Goal: Information Seeking & Learning: Learn about a topic

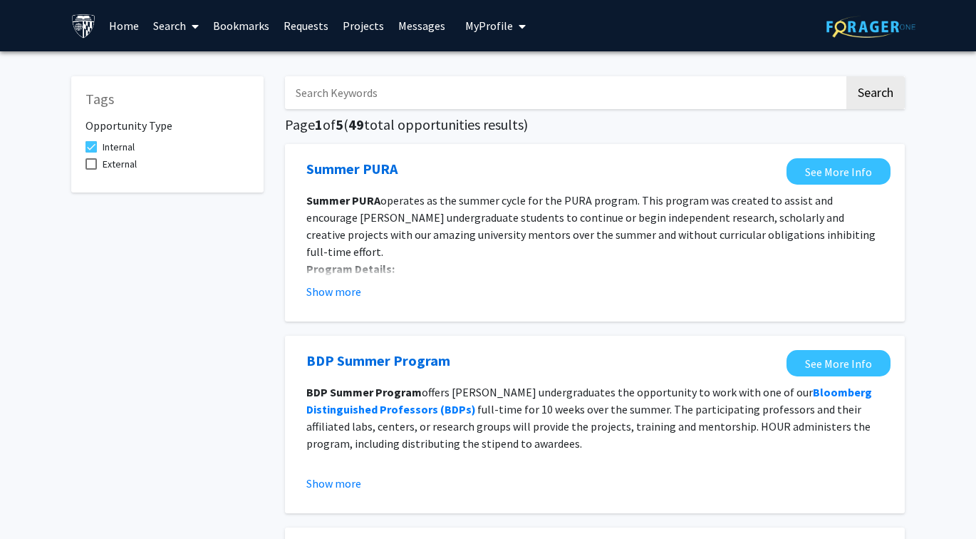
click at [378, 101] on input "Search Keywords" at bounding box center [564, 92] width 559 height 33
click at [875, 95] on button "Search" at bounding box center [876, 92] width 58 height 33
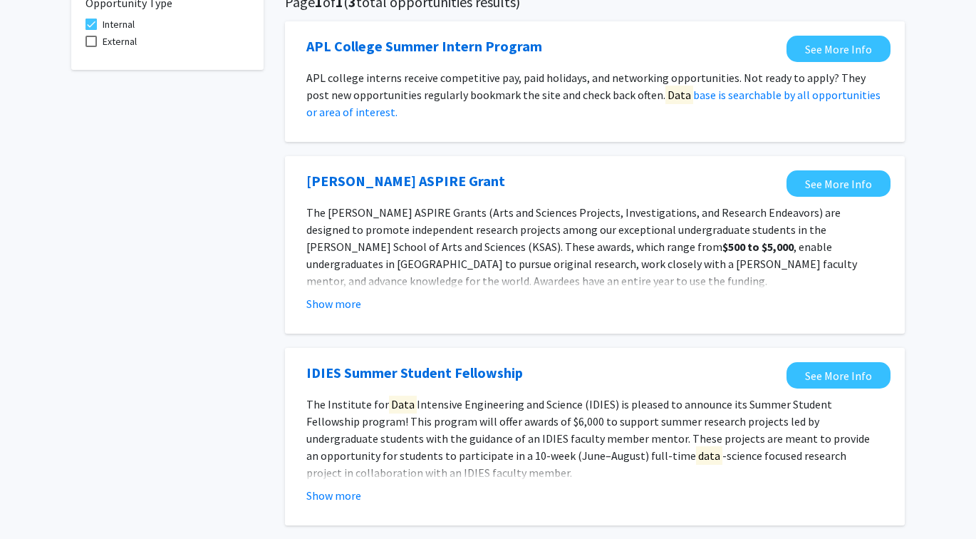
scroll to position [132, 0]
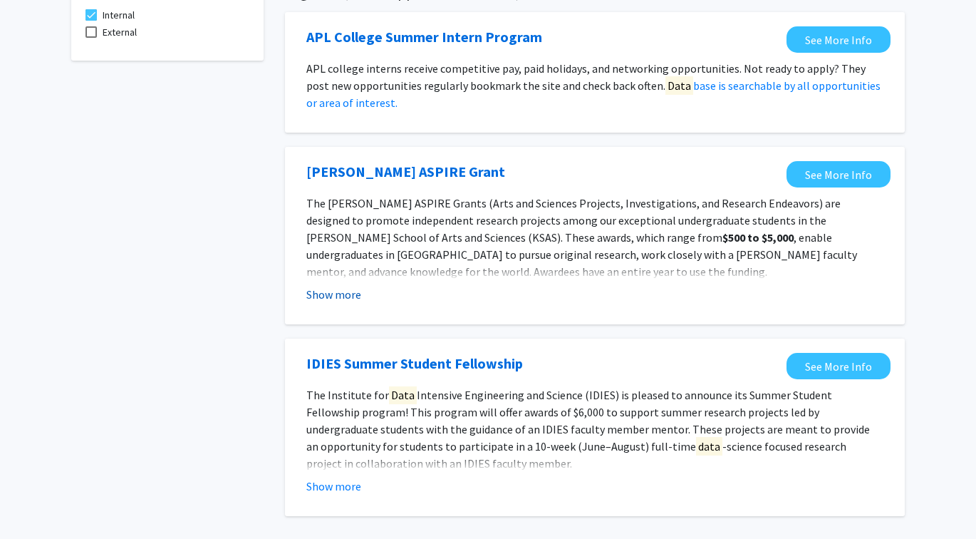
click at [336, 301] on button "Show more" at bounding box center [333, 294] width 55 height 17
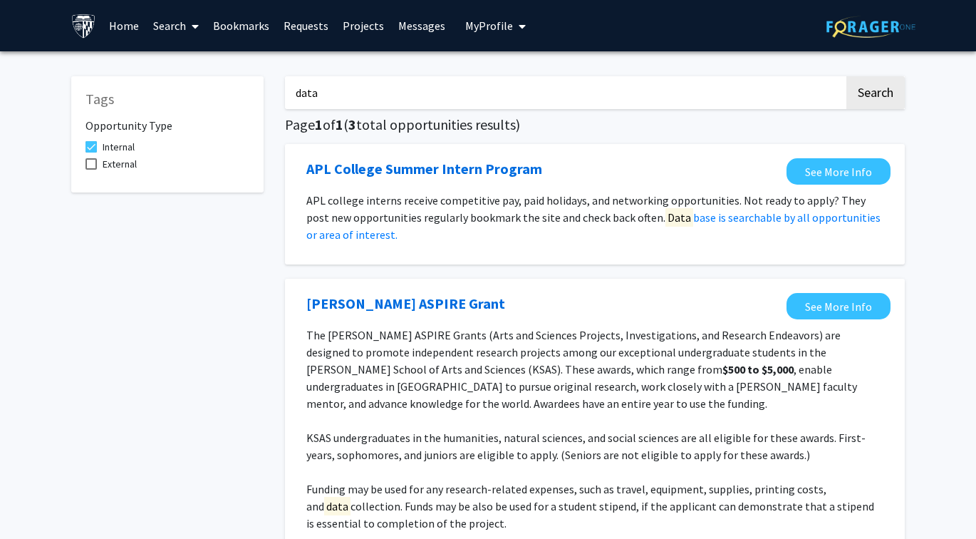
scroll to position [0, 0]
click at [364, 108] on input "data" at bounding box center [564, 92] width 559 height 33
type input "d"
click at [875, 95] on button "Search" at bounding box center [876, 92] width 58 height 33
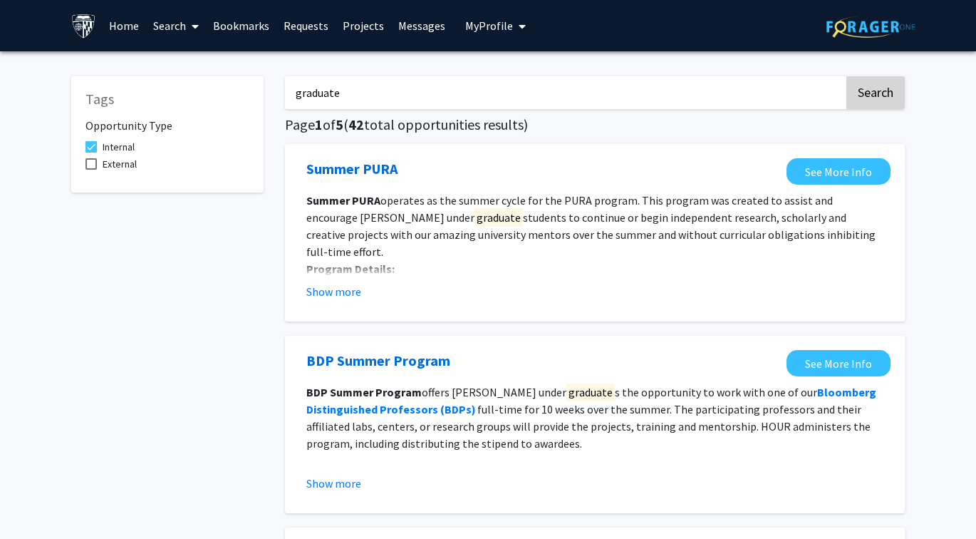
click at [854, 88] on button "Search" at bounding box center [876, 92] width 58 height 33
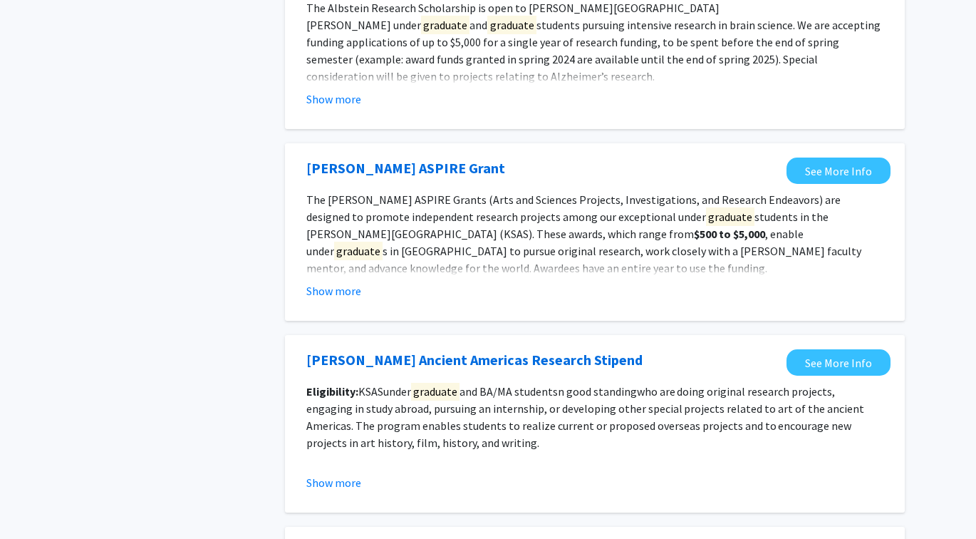
scroll to position [792, 0]
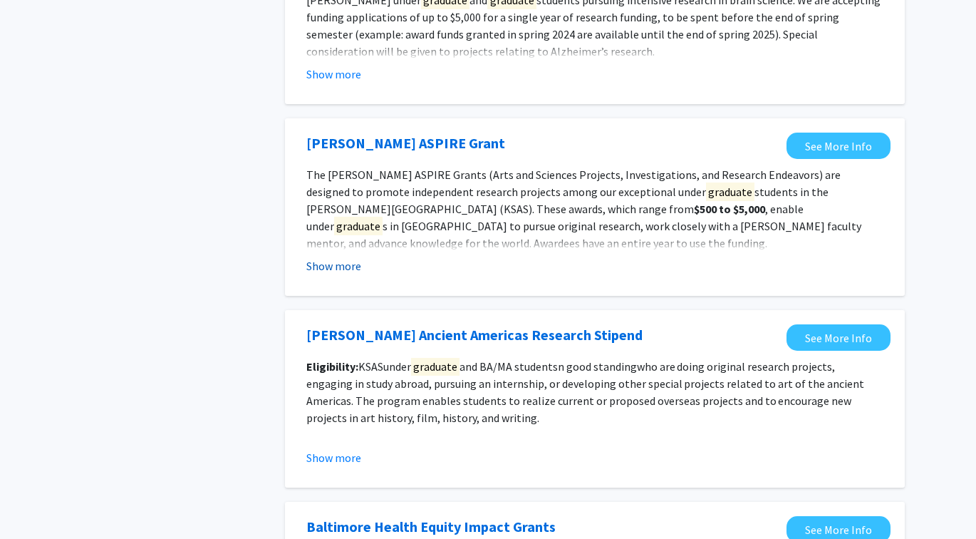
click at [349, 274] on button "Show more" at bounding box center [333, 265] width 55 height 17
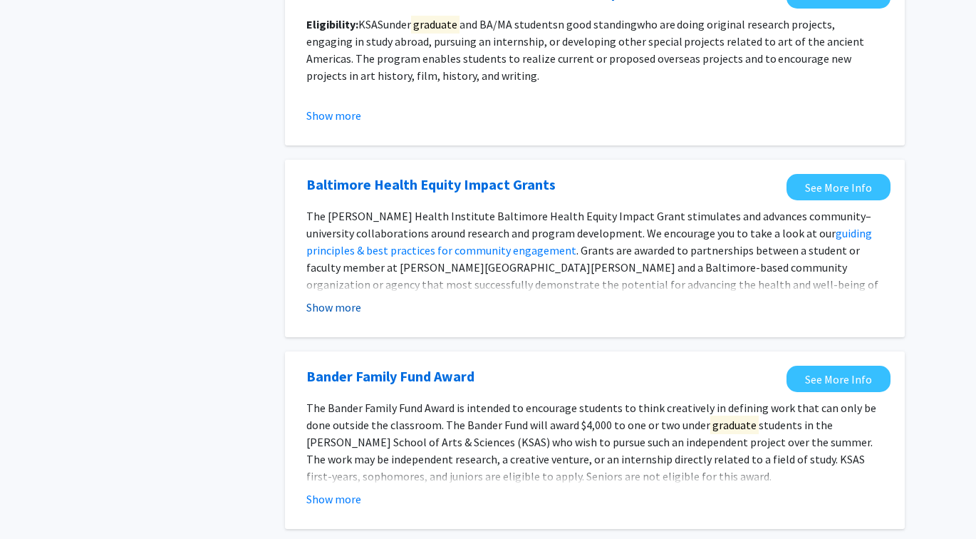
scroll to position [1254, 0]
click at [348, 315] on button "Show more" at bounding box center [333, 307] width 55 height 17
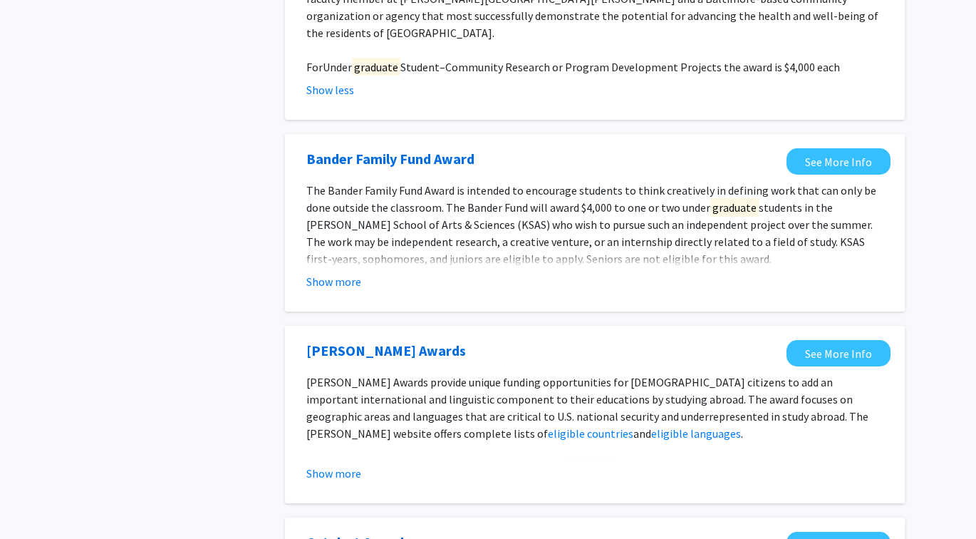
scroll to position [1548, 0]
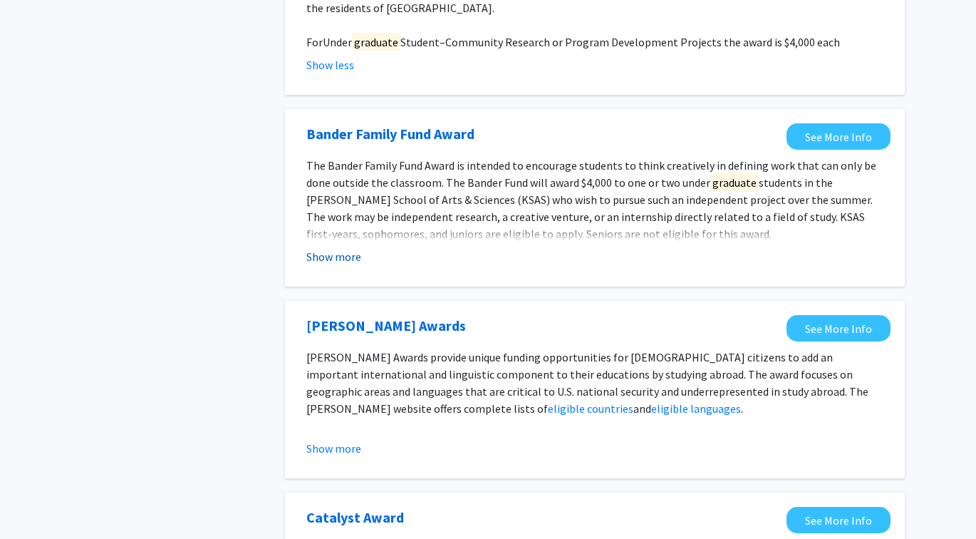
click at [333, 248] on button "Show more" at bounding box center [333, 256] width 55 height 17
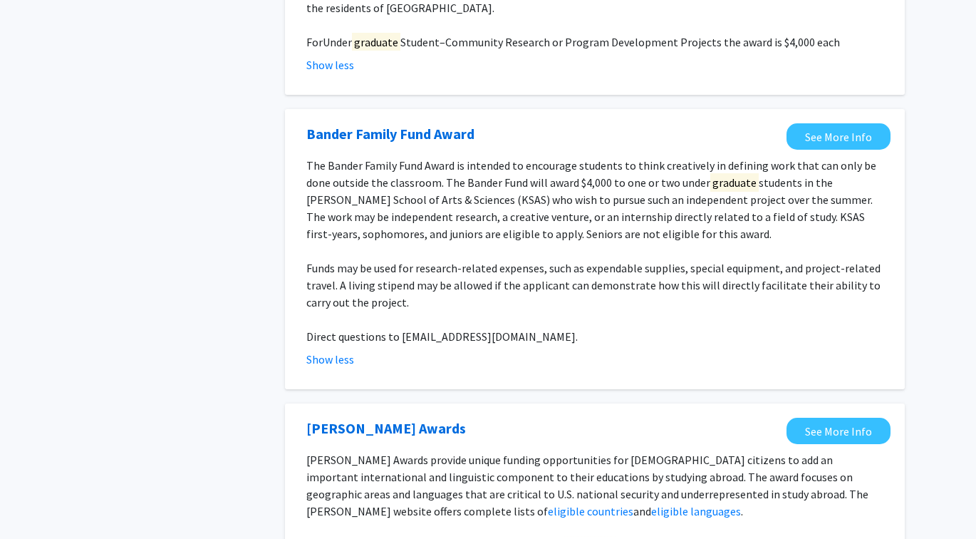
click at [445, 171] on span "The Bander Family Fund Award is intended to encourage students to think creativ…" at bounding box center [591, 199] width 570 height 83
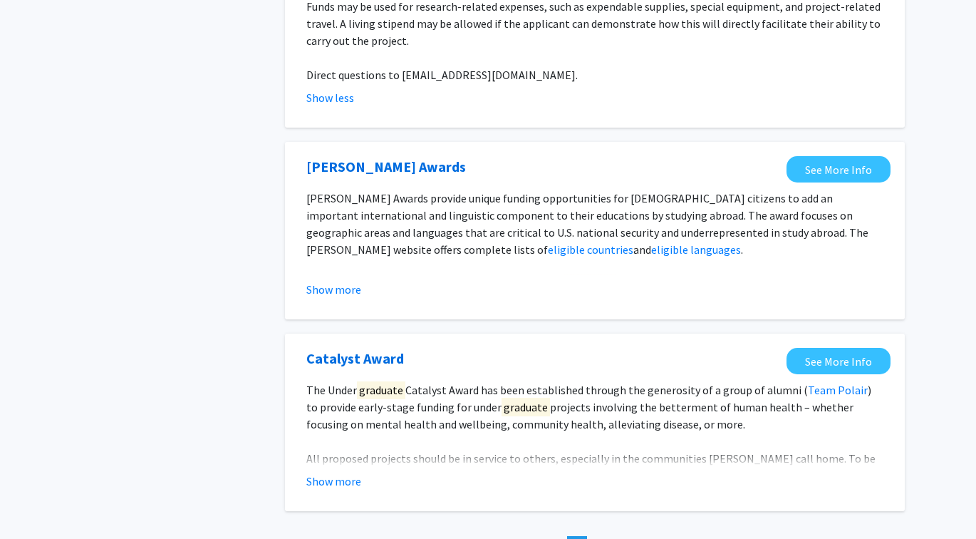
scroll to position [1828, 0]
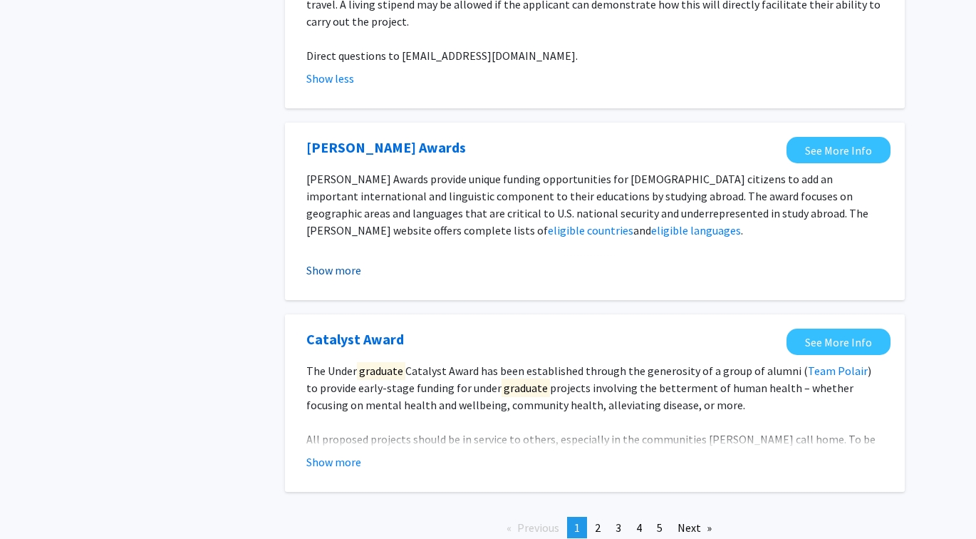
click at [353, 262] on button "Show more" at bounding box center [333, 270] width 55 height 17
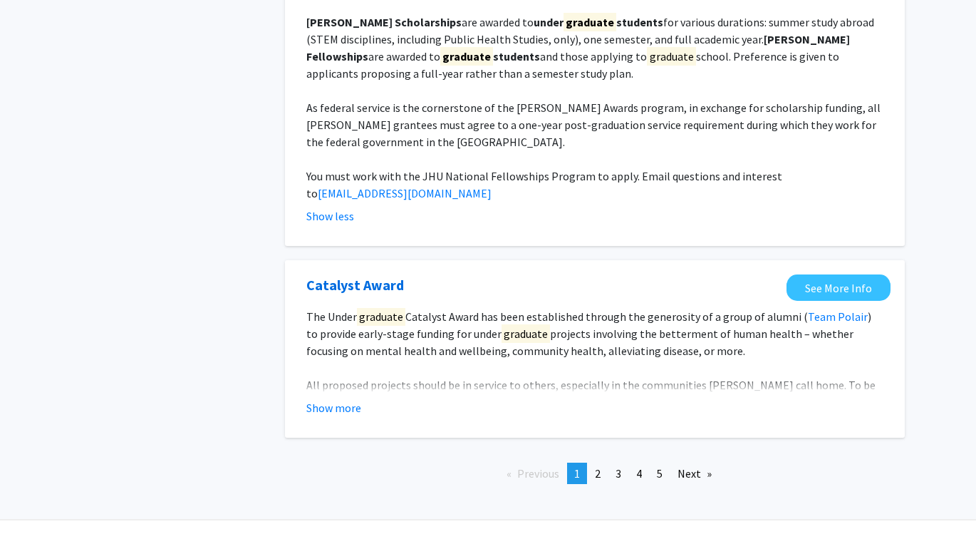
scroll to position [2070, 0]
click at [348, 400] on button "Show more" at bounding box center [333, 408] width 55 height 17
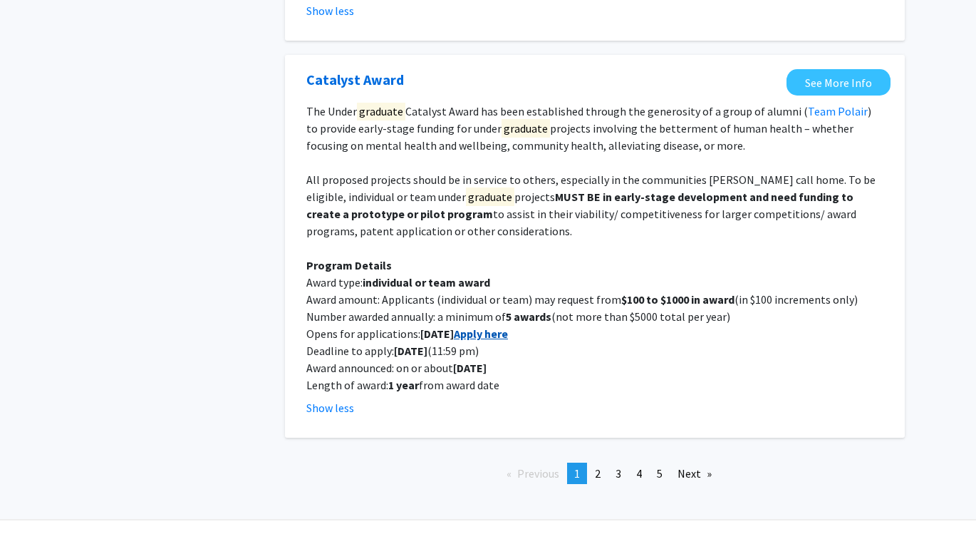
scroll to position [2275, 0]
click at [599, 467] on span "2" at bounding box center [598, 474] width 6 height 14
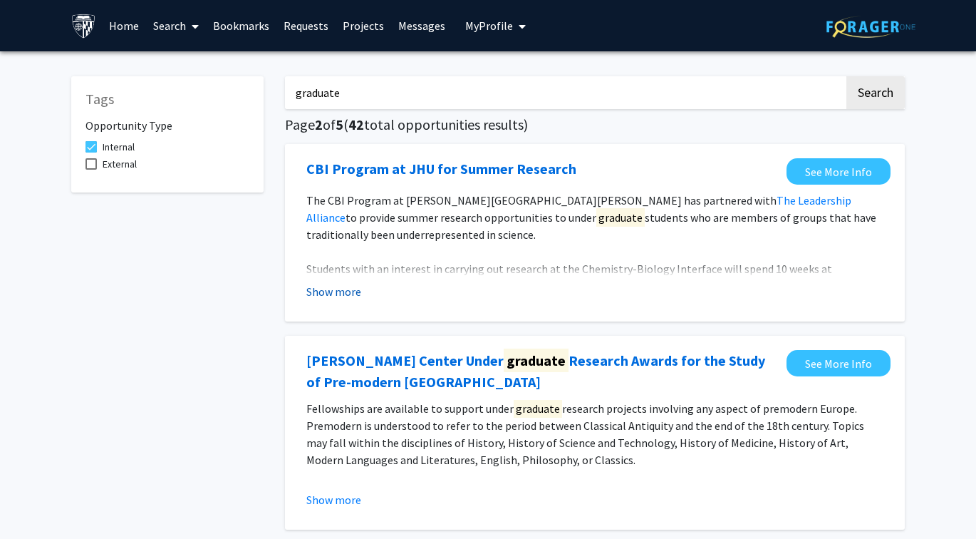
click at [352, 286] on button "Show more" at bounding box center [333, 291] width 55 height 17
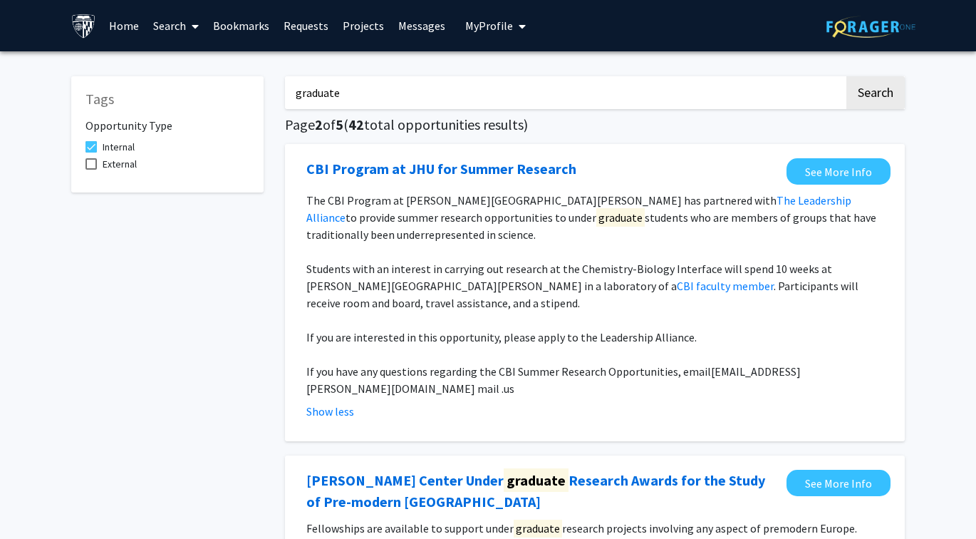
click at [404, 100] on input "graduate" at bounding box center [564, 92] width 559 height 33
click at [875, 95] on button "Search" at bounding box center [876, 92] width 58 height 33
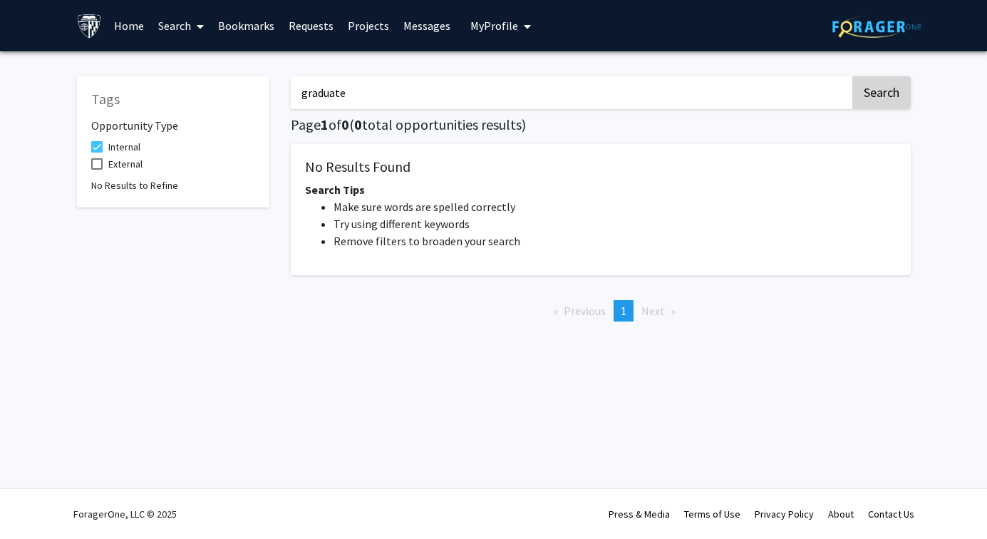
type input "graduate"
click at [895, 99] on button "Search" at bounding box center [881, 92] width 58 height 33
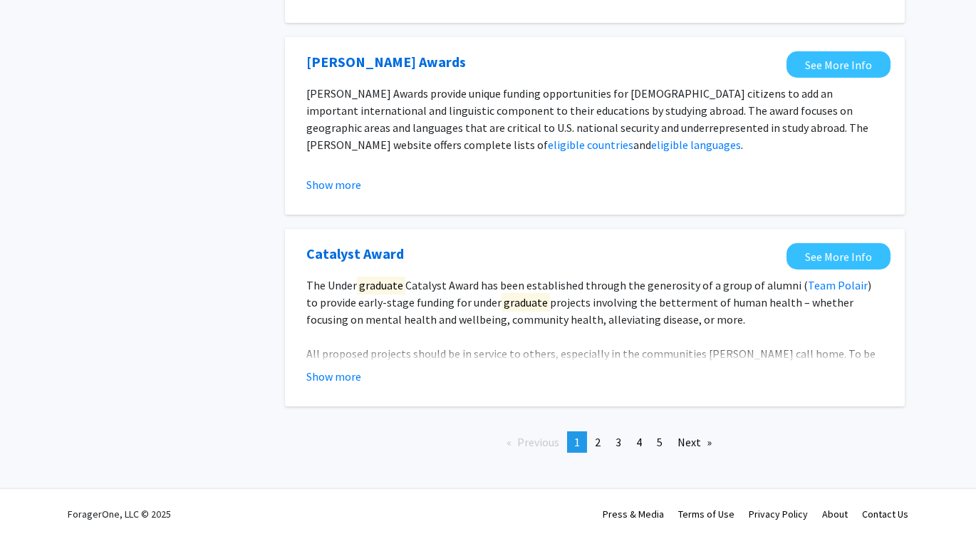
scroll to position [1643, 0]
click at [591, 449] on link "page 2" at bounding box center [598, 441] width 20 height 21
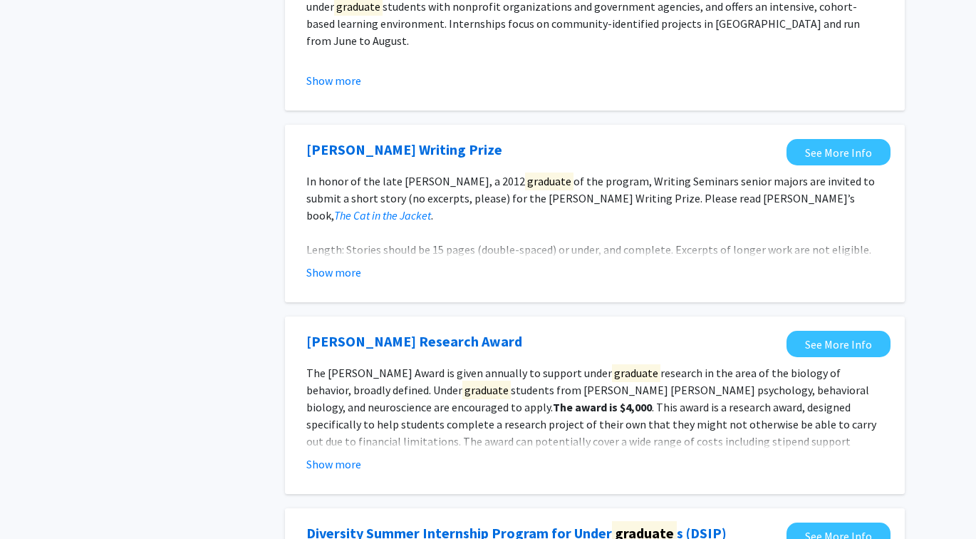
scroll to position [611, 0]
click at [341, 270] on button "Show more" at bounding box center [333, 271] width 55 height 17
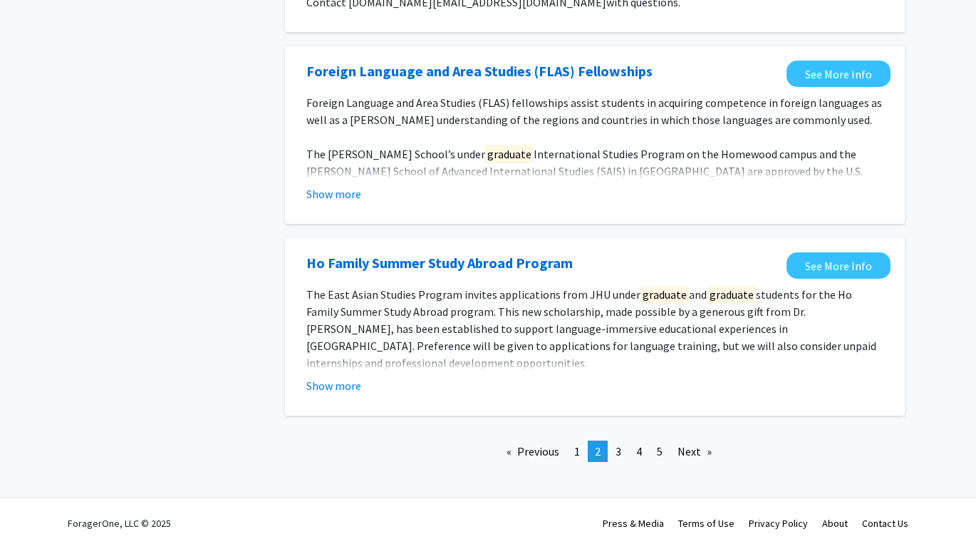
scroll to position [1701, 0]
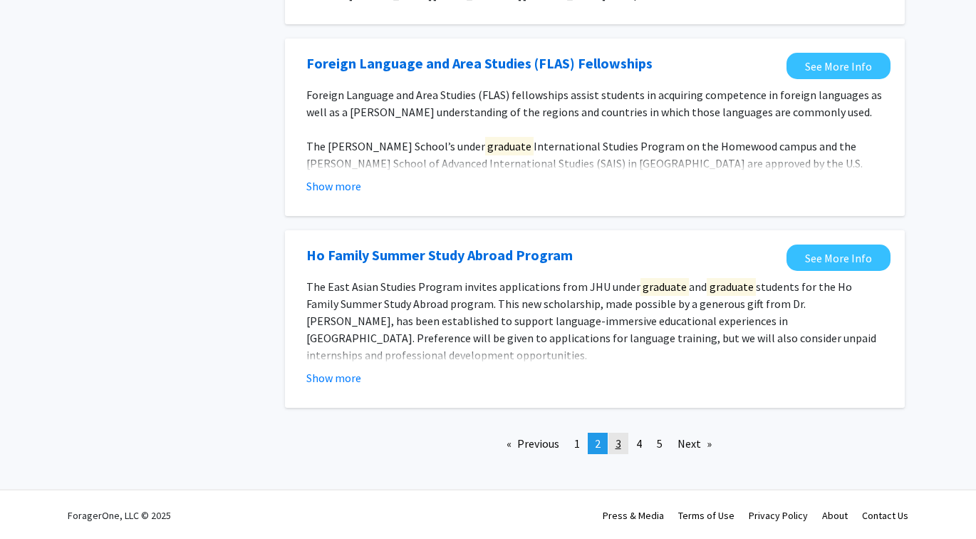
click at [620, 445] on span "3" at bounding box center [619, 443] width 6 height 14
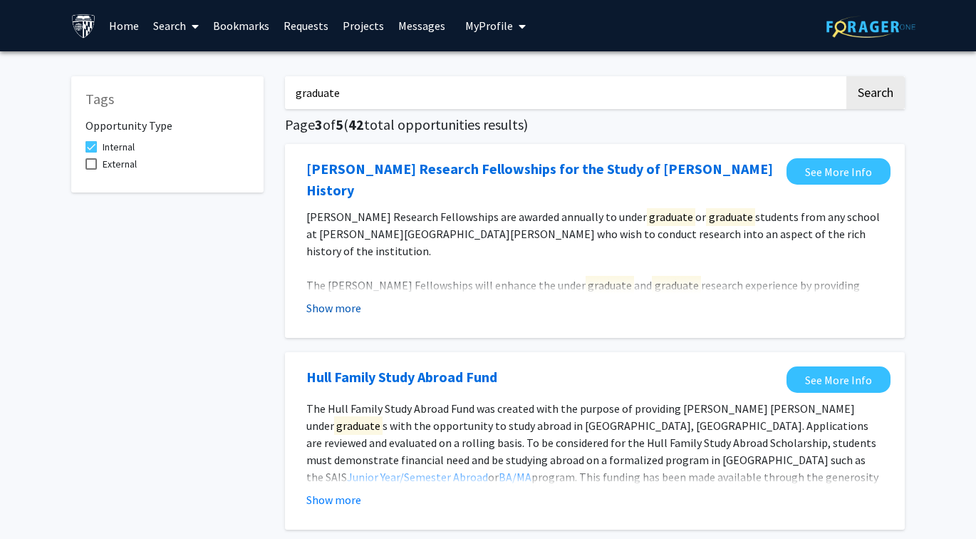
click at [336, 299] on button "Show more" at bounding box center [333, 307] width 55 height 17
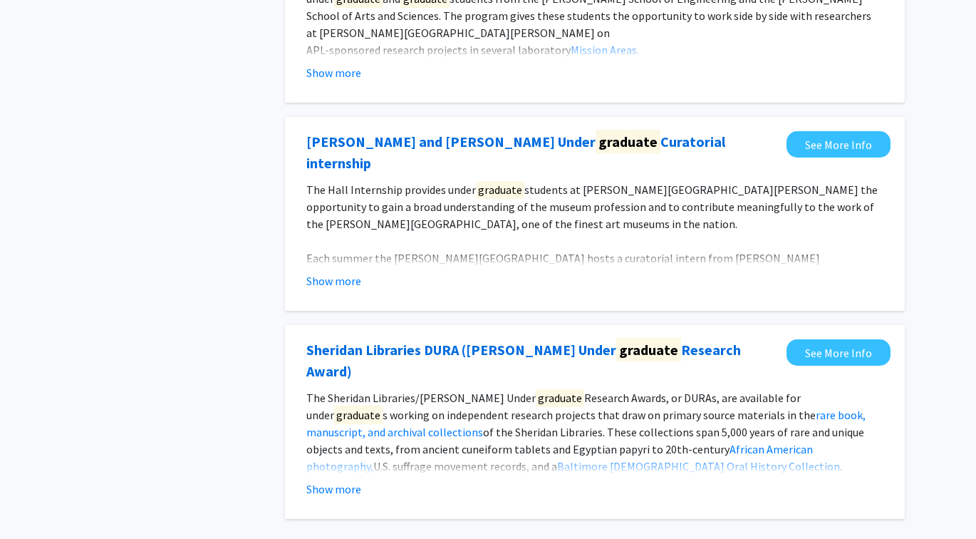
scroll to position [1750, 0]
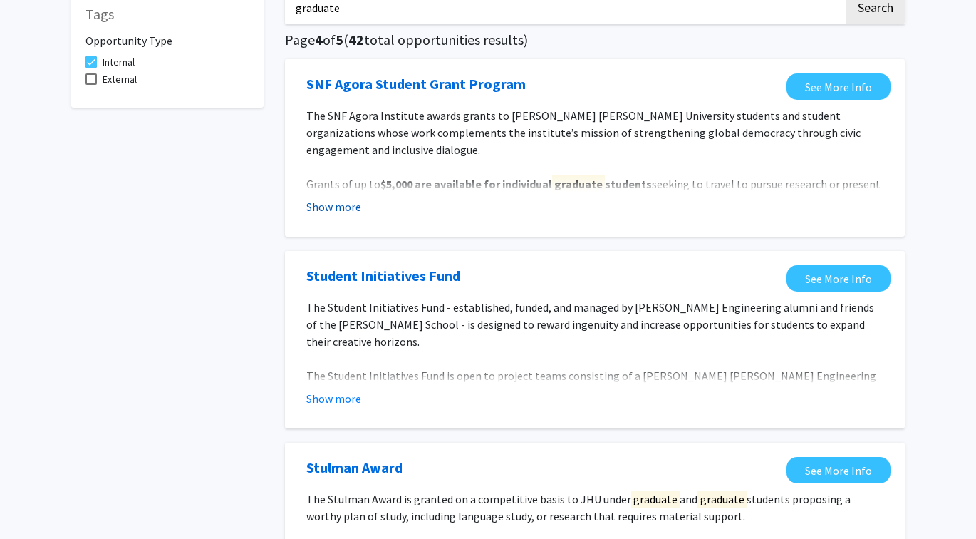
scroll to position [126, 0]
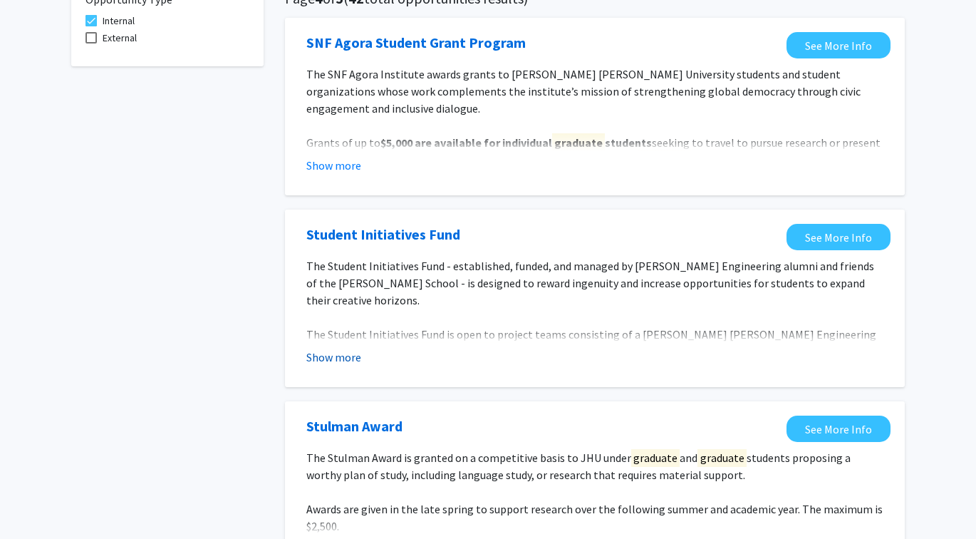
click at [334, 360] on button "Show more" at bounding box center [333, 356] width 55 height 17
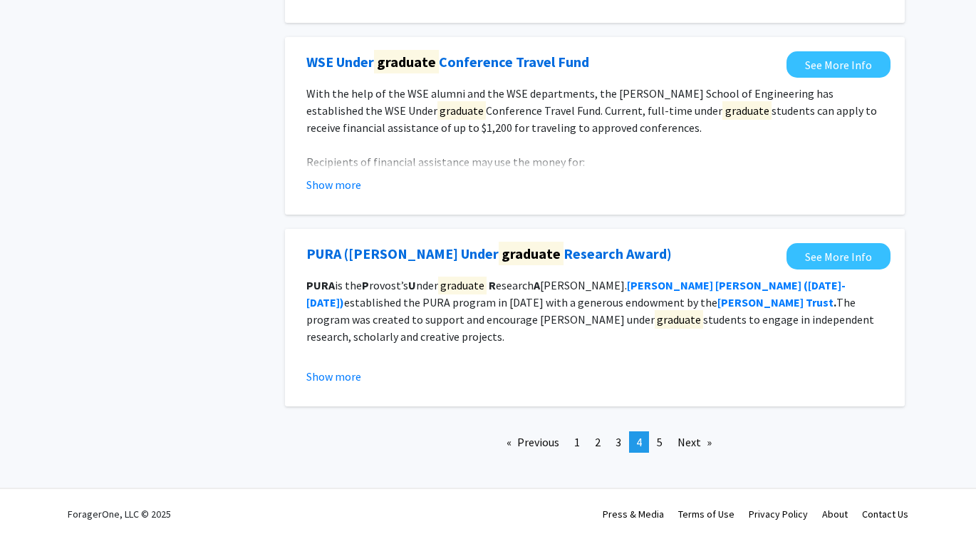
scroll to position [2047, 0]
click at [661, 440] on span "5" at bounding box center [660, 442] width 6 height 14
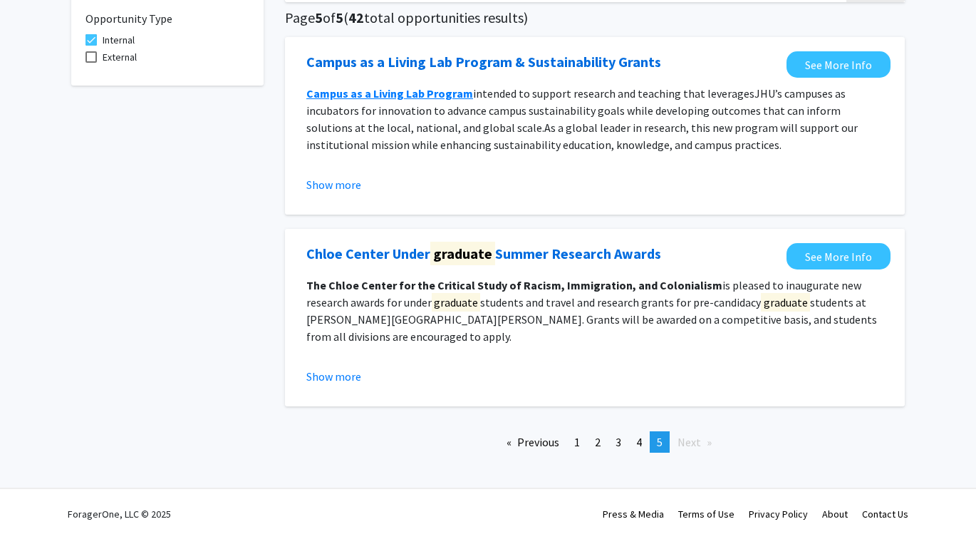
scroll to position [109, 0]
